Goal: Task Accomplishment & Management: Complete application form

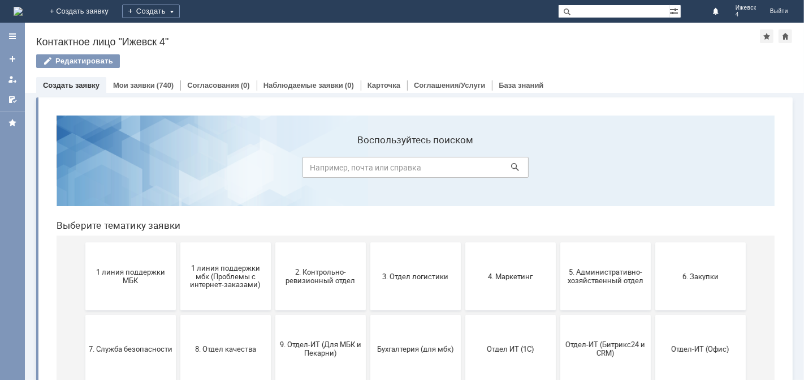
click at [133, 275] on span "1 линия поддержки МБК" at bounding box center [130, 275] width 84 height 17
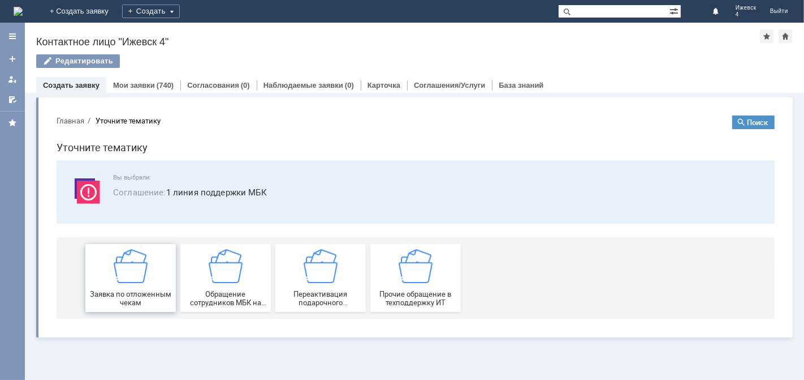
click at [133, 269] on img at bounding box center [130, 265] width 34 height 34
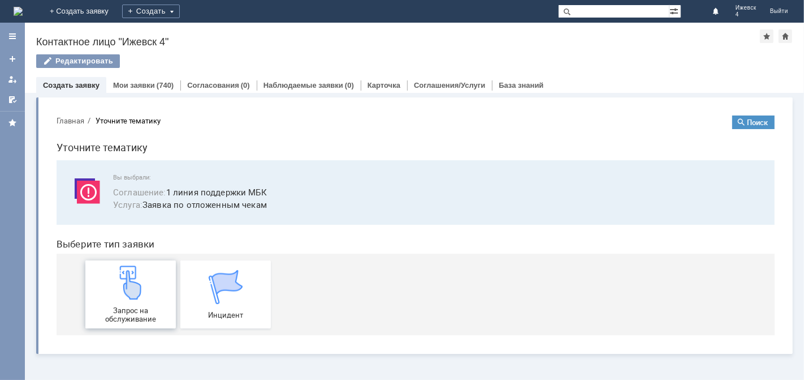
click at [146, 285] on img at bounding box center [130, 282] width 34 height 34
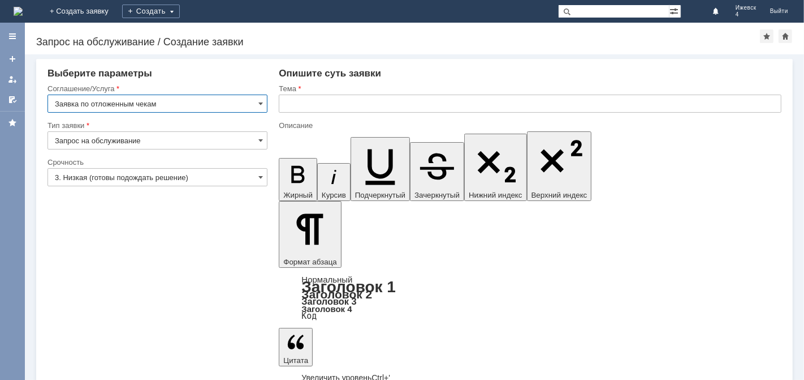
click at [320, 106] on input "text" at bounding box center [530, 103] width 503 height 18
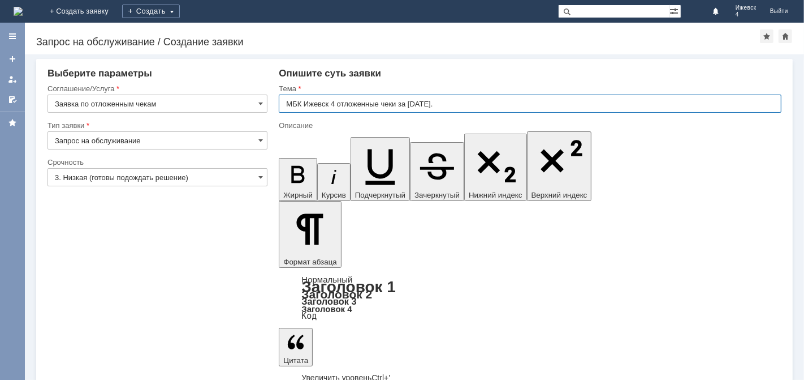
type input "МБК Ижевск 4 отложенные чеки за [DATE]."
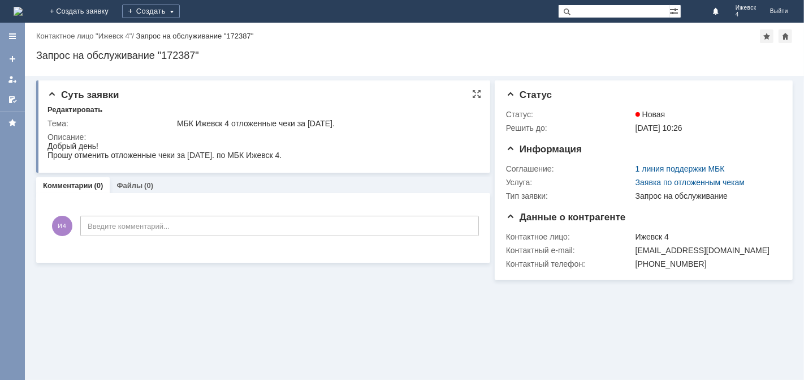
click at [282, 124] on div "МБК Ижевск 4 отложенные чеки за [DATE]." at bounding box center [326, 123] width 298 height 9
click at [477, 96] on div at bounding box center [476, 93] width 9 height 9
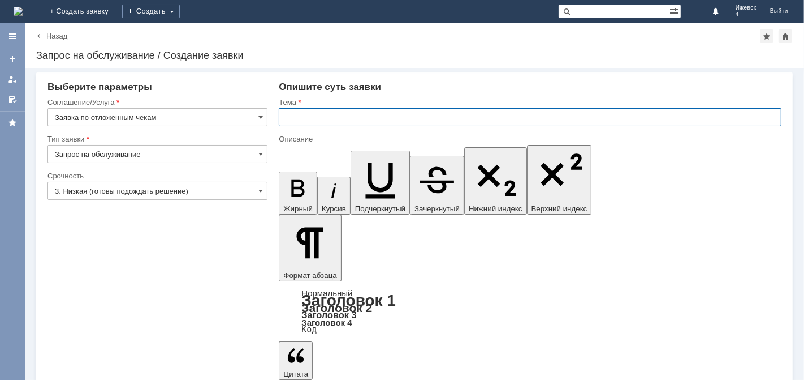
click at [281, 115] on input "text" at bounding box center [530, 117] width 503 height 18
type input "МБК Ижевск 4 отложенные чеки за [DATE]."
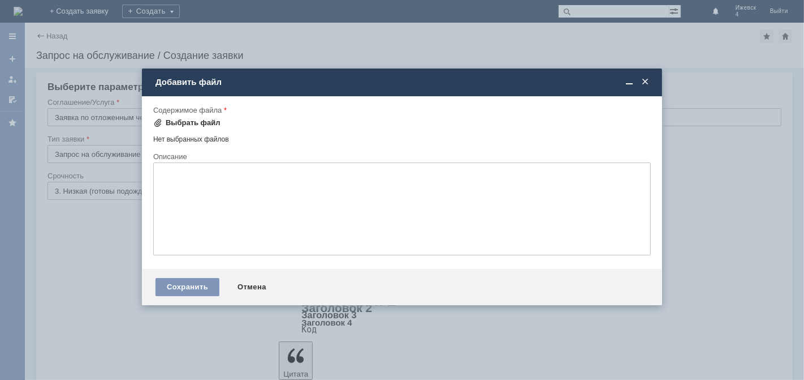
click at [203, 122] on div "Выбрать файл" at bounding box center [193, 122] width 55 height 9
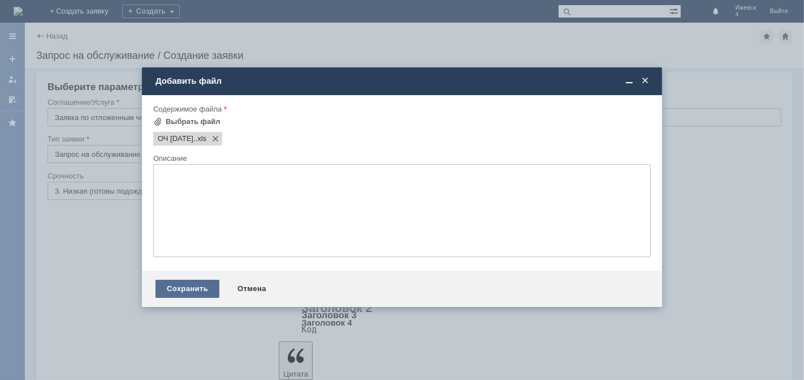
click at [199, 291] on div "Сохранить" at bounding box center [188, 288] width 64 height 18
